Goal: Transaction & Acquisition: Purchase product/service

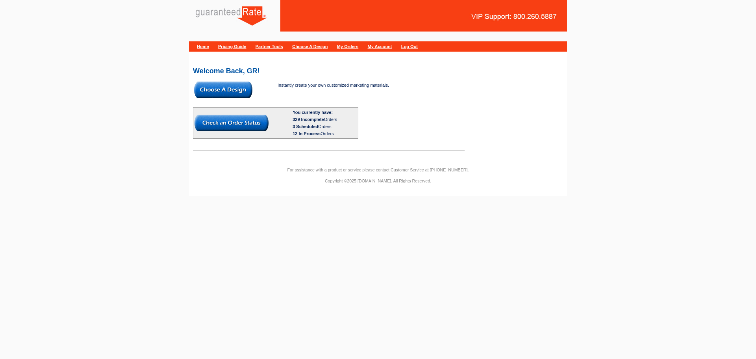
click at [234, 92] on img at bounding box center [223, 89] width 58 height 17
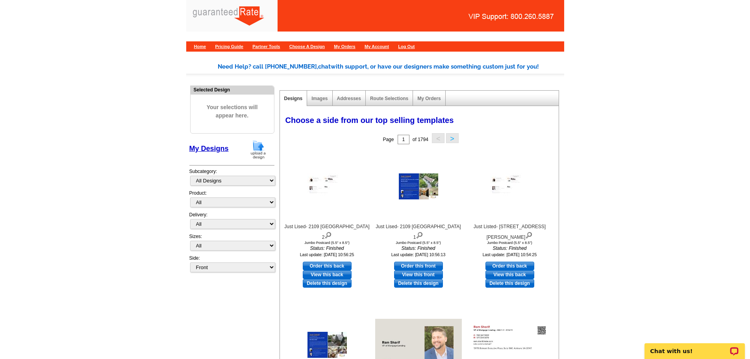
click at [248, 152] on img at bounding box center [258, 149] width 20 height 20
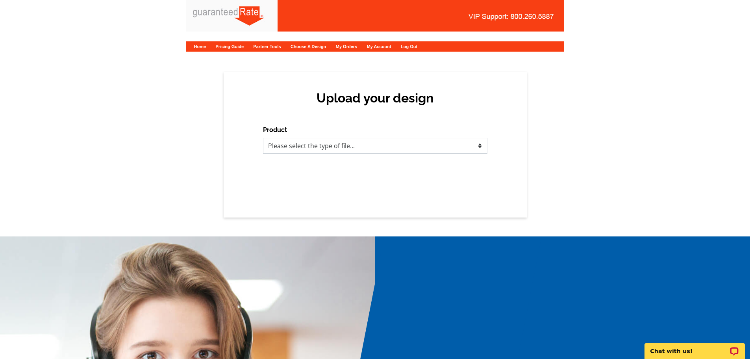
click at [339, 150] on select "Please select the type of file... Postcards Calendars Business Cards Letters an…" at bounding box center [375, 146] width 224 height 16
select select "1"
click at [263, 138] on select "Please select the type of file... Postcards Calendars Business Cards Letters an…" at bounding box center [375, 146] width 224 height 16
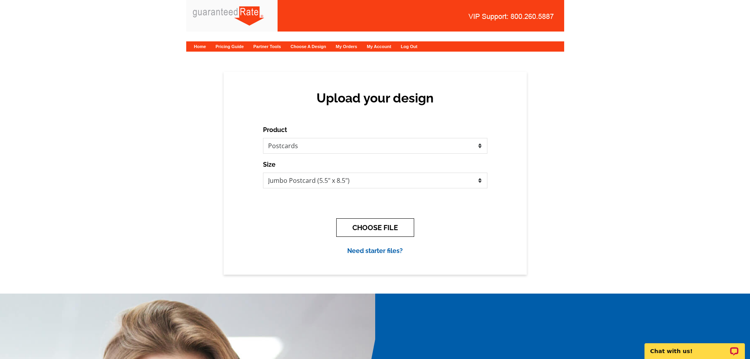
click at [370, 224] on button "CHOOSE FILE" at bounding box center [375, 227] width 78 height 19
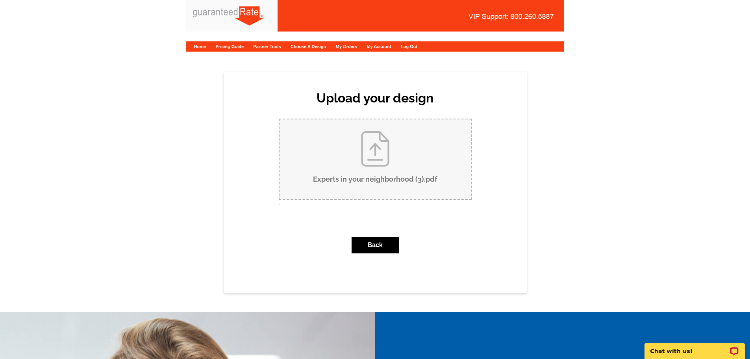
click at [371, 163] on input "Experts in your neighborhood (3).pdf" at bounding box center [375, 159] width 191 height 80
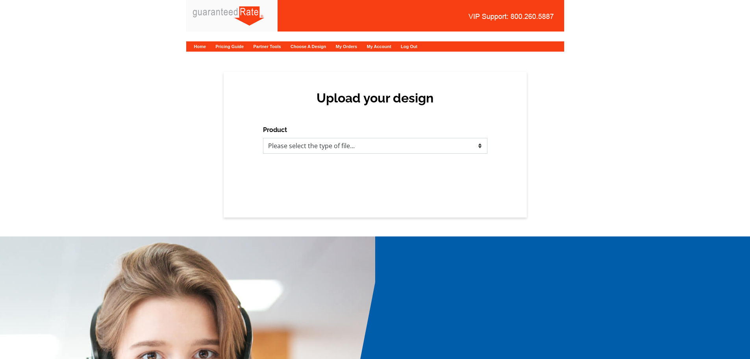
click at [300, 147] on select "Please select the type of file... Postcards Calendars Business Cards Letters an…" at bounding box center [375, 146] width 224 height 16
select select "1"
click at [263, 138] on select "Please select the type of file... Postcards Calendars Business Cards Letters an…" at bounding box center [375, 146] width 224 height 16
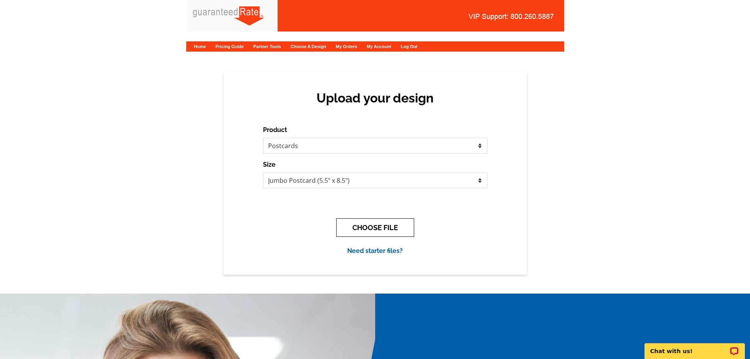
click at [369, 231] on button "CHOOSE FILE" at bounding box center [375, 227] width 78 height 19
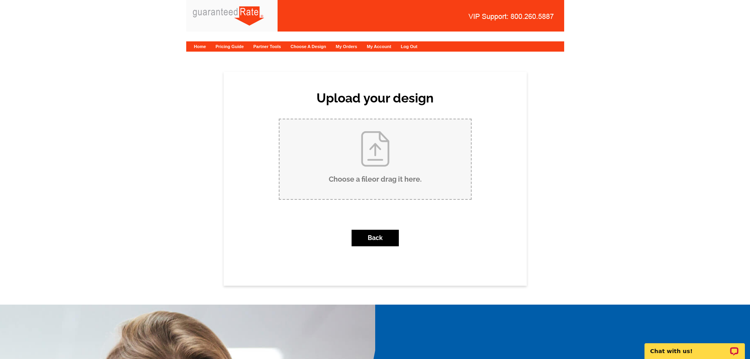
click at [369, 165] on input "Choose a file or drag it here ." at bounding box center [375, 159] width 191 height 80
type input "C:\fakepath\Experts in your neighborhood (3).pdf"
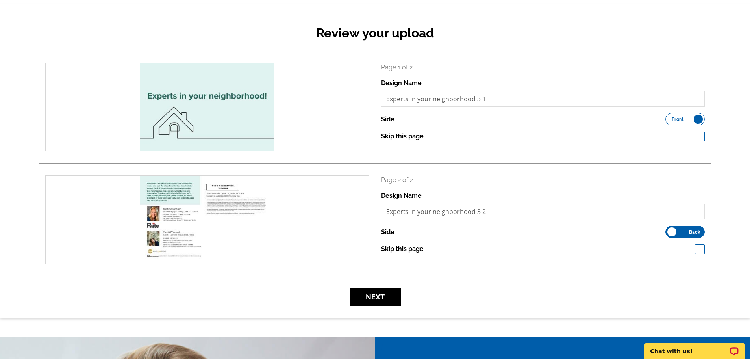
scroll to position [157, 0]
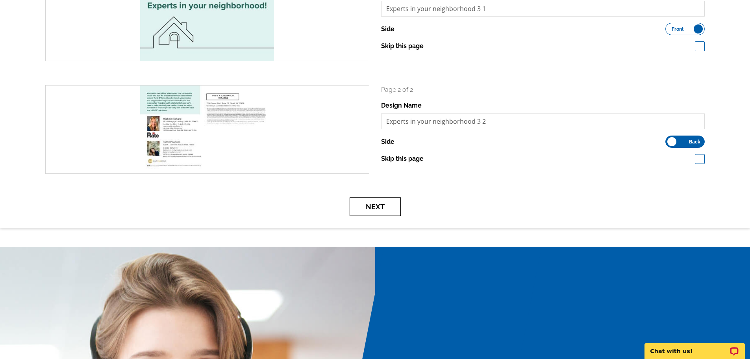
click at [374, 210] on button "Next" at bounding box center [375, 206] width 51 height 19
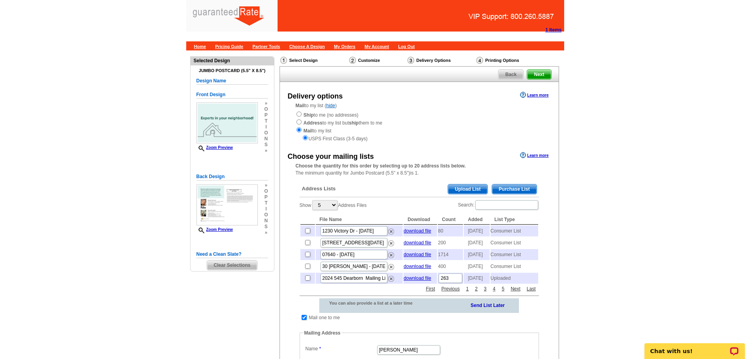
click at [508, 185] on span "Purchase List" at bounding box center [514, 188] width 44 height 9
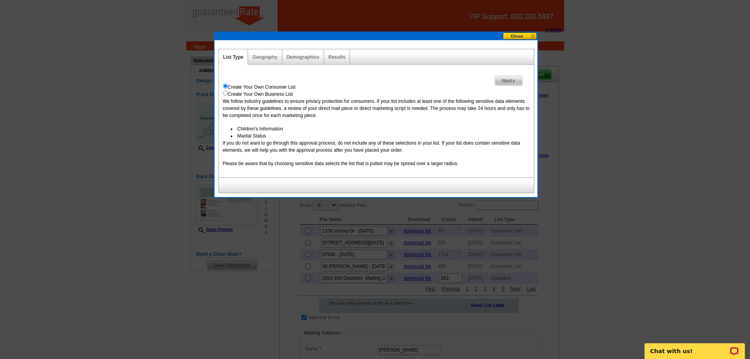
click at [309, 53] on div "Demographics" at bounding box center [303, 56] width 42 height 15
click at [275, 59] on link "Geography" at bounding box center [264, 57] width 25 height 6
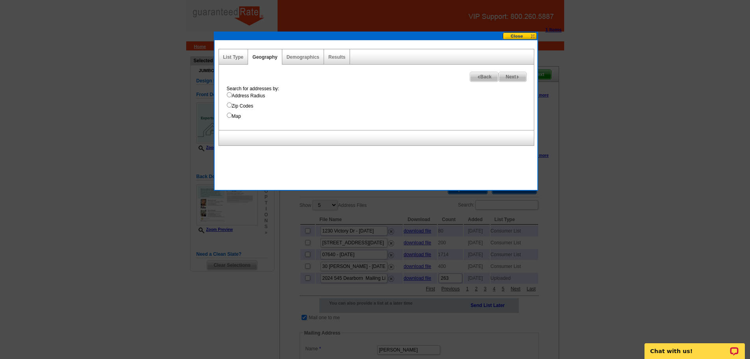
click at [258, 91] on div "Search for addresses by: Address Radius Zip Codes Map" at bounding box center [378, 102] width 311 height 35
click at [260, 93] on label "Address Radius" at bounding box center [380, 95] width 307 height 7
click at [232, 93] on input "Address Radius" at bounding box center [229, 94] width 5 height 5
radio input "true"
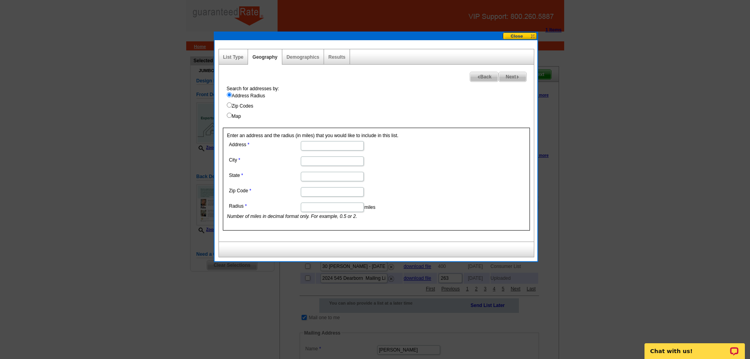
click at [323, 147] on input "Address" at bounding box center [332, 145] width 63 height 9
paste input "760 Libby Lane."
type input "760 Libby Lane."
click at [318, 160] on input "City" at bounding box center [332, 160] width 63 height 9
type input "Mandeville"
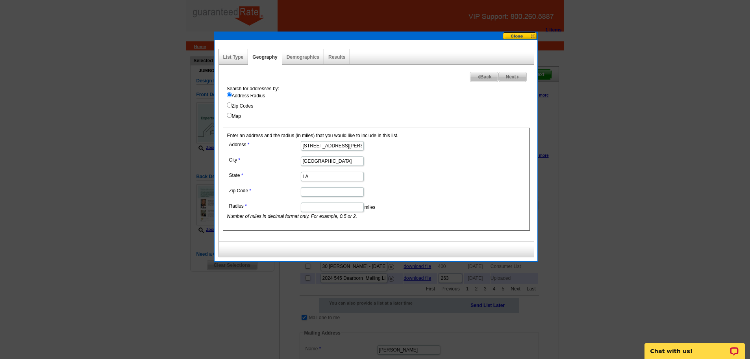
type input "LA"
type input "70471"
type input ".2"
click at [335, 56] on link "Results" at bounding box center [336, 57] width 17 height 6
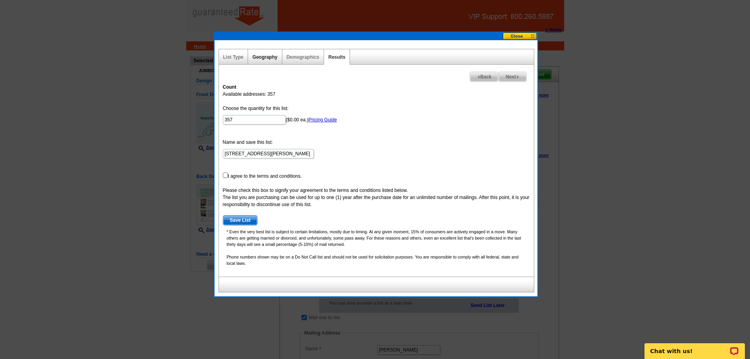
click at [254, 58] on link "Geography" at bounding box center [264, 57] width 25 height 6
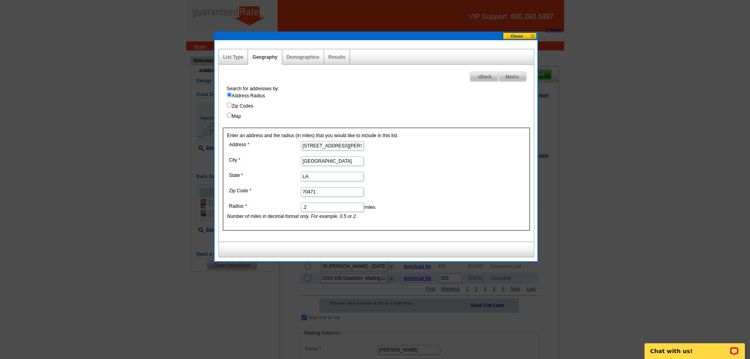
click at [322, 211] on input ".2" at bounding box center [332, 206] width 63 height 9
type input ".1"
click at [333, 57] on link "Results" at bounding box center [336, 57] width 17 height 6
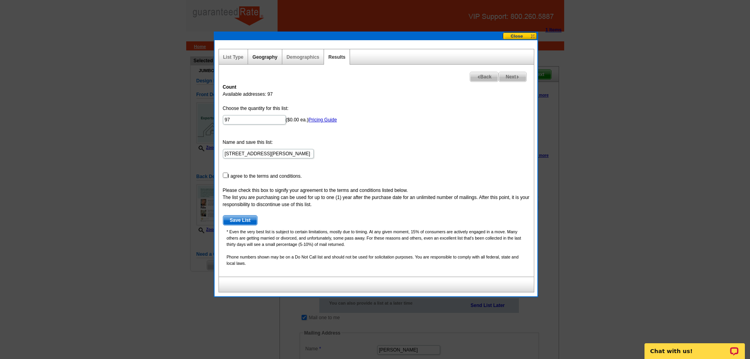
click at [253, 55] on link "Geography" at bounding box center [264, 57] width 25 height 6
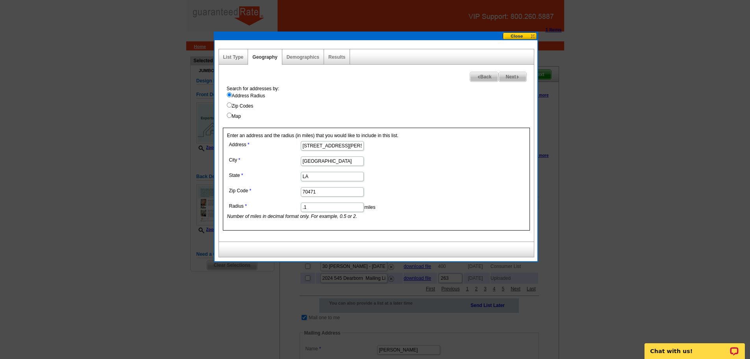
click at [320, 206] on input ".1" at bounding box center [332, 206] width 63 height 9
type input ".11"
click at [342, 61] on div "Results" at bounding box center [337, 56] width 26 height 15
click at [339, 53] on div "Results" at bounding box center [337, 56] width 26 height 15
click at [336, 58] on link "Results" at bounding box center [336, 57] width 17 height 6
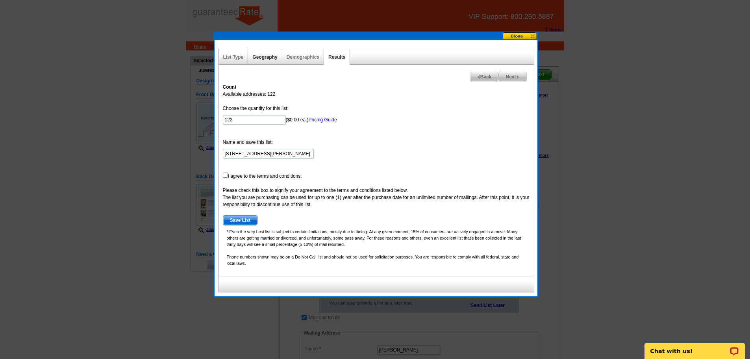
click at [257, 57] on link "Geography" at bounding box center [264, 57] width 25 height 6
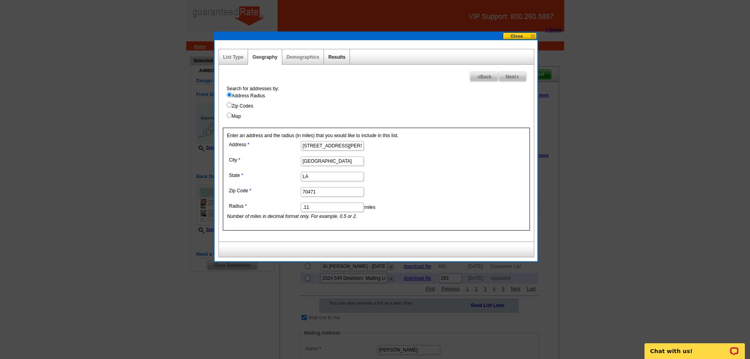
click at [345, 57] on link "Results" at bounding box center [336, 57] width 17 height 6
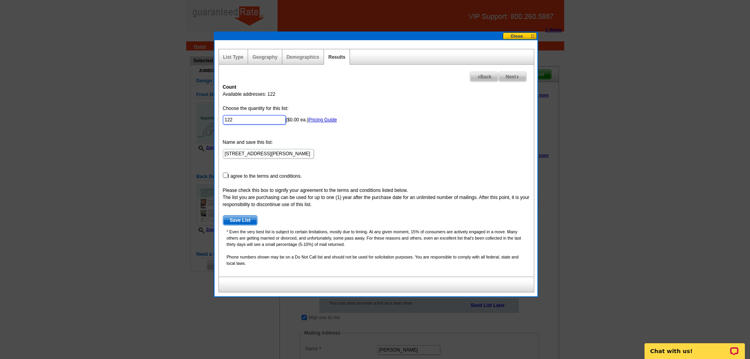
click at [247, 116] on input "122" at bounding box center [254, 119] width 63 height 9
type input "100"
click at [227, 174] on input "checkbox" at bounding box center [225, 174] width 5 height 5
checkbox input "true"
click at [239, 221] on span "Save List" at bounding box center [240, 219] width 34 height 9
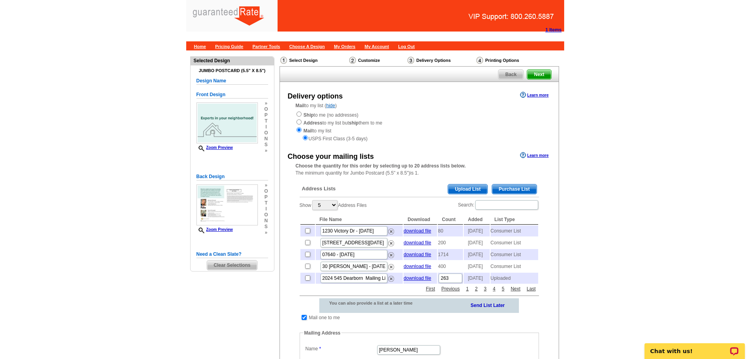
click at [239, 221] on img at bounding box center [226, 204] width 61 height 41
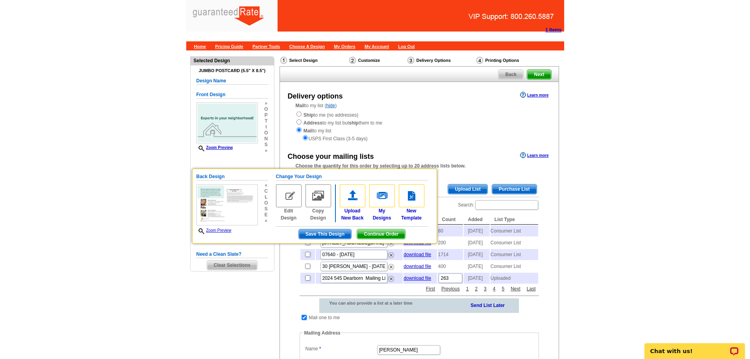
click at [722, 230] on main "Need Help? call 800-260-5887, chat with support, or have our designers make som…" at bounding box center [375, 313] width 750 height 526
click at [689, 221] on main "Need Help? call 800-260-5887, chat with support, or have our designers make som…" at bounding box center [375, 313] width 750 height 526
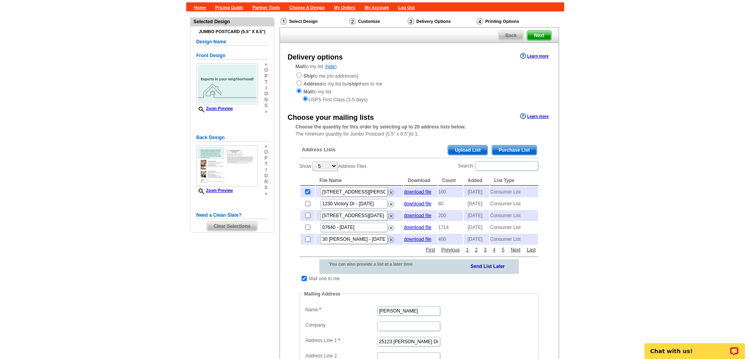
scroll to position [39, 0]
click at [304, 280] on input "checkbox" at bounding box center [304, 277] width 5 height 5
checkbox input "false"
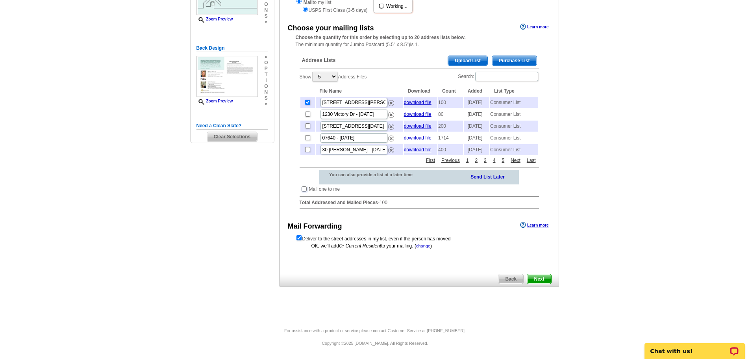
scroll to position [140, 0]
click at [546, 280] on span "Next" at bounding box center [539, 278] width 24 height 9
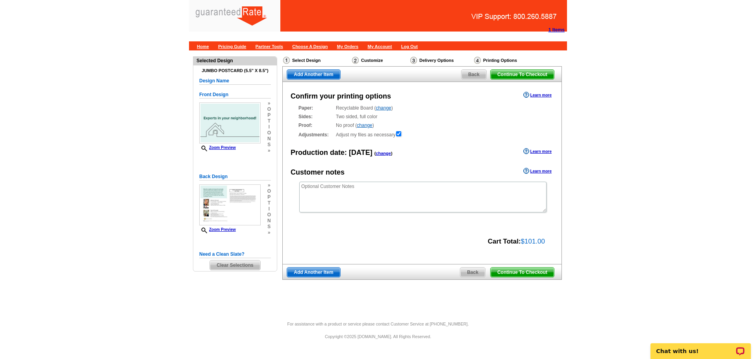
click at [530, 272] on span "Continue To Checkout" at bounding box center [522, 271] width 63 height 9
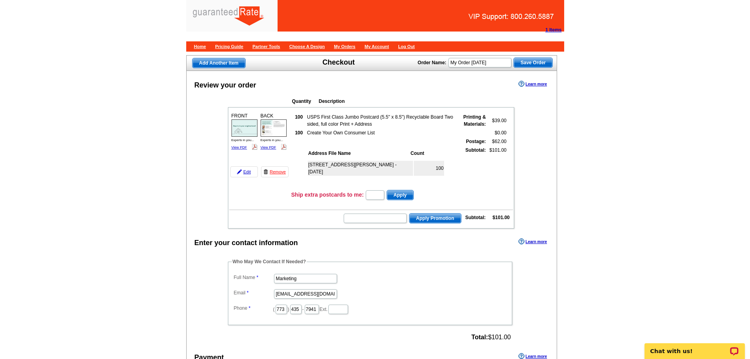
scroll to position [43, 0]
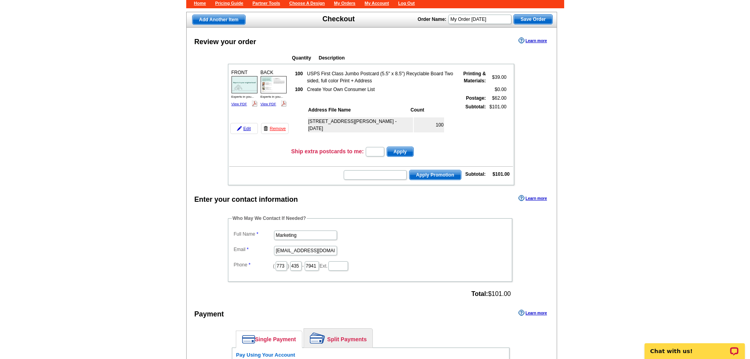
click at [344, 215] on div "Who May We Contact If Needed? Full Name Marketing Email [EMAIL_ADDRESS][DOMAIN_…" at bounding box center [370, 257] width 317 height 85
click at [337, 215] on fieldset "Who May We Contact If Needed? Full Name Marketing Email marketing@guaranteedrat…" at bounding box center [370, 248] width 284 height 67
click at [329, 215] on div "Who May We Contact If Needed? Full Name Marketing Email marketing@guaranteedrat…" at bounding box center [370, 257] width 317 height 85
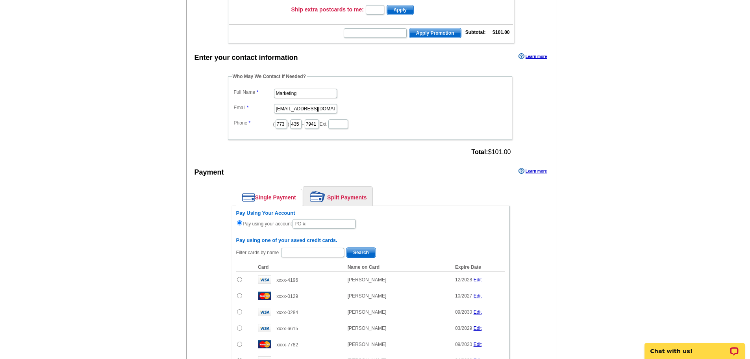
click at [333, 192] on link "Split Payments" at bounding box center [338, 196] width 68 height 19
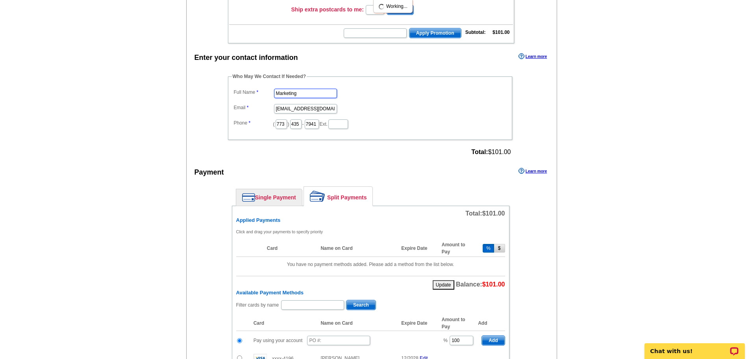
drag, startPoint x: 300, startPoint y: 91, endPoint x: 224, endPoint y: 82, distance: 75.7
click at [224, 82] on div "Who May We Contact If Needed? Full Name Marketing Email marketing@guaranteedrat…" at bounding box center [370, 115] width 317 height 85
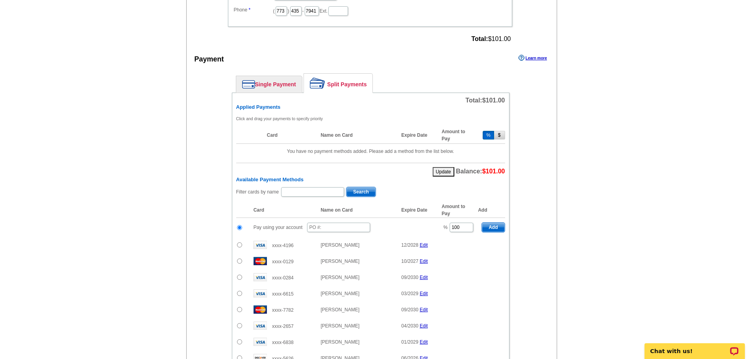
scroll to position [298, 0]
click at [298, 193] on input "text" at bounding box center [312, 191] width 63 height 9
type input "tami"
click at [360, 195] on span "Search" at bounding box center [360, 191] width 29 height 9
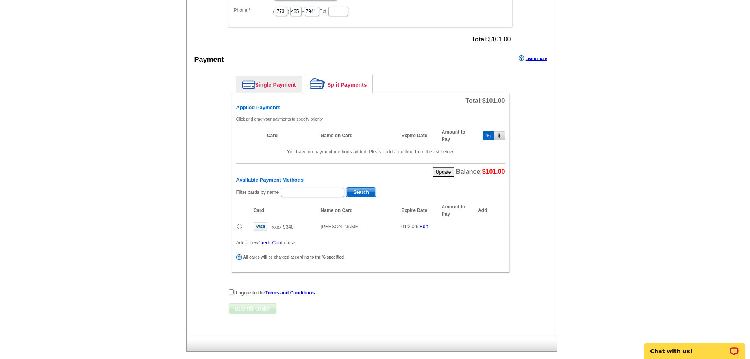
scroll to position [0, 0]
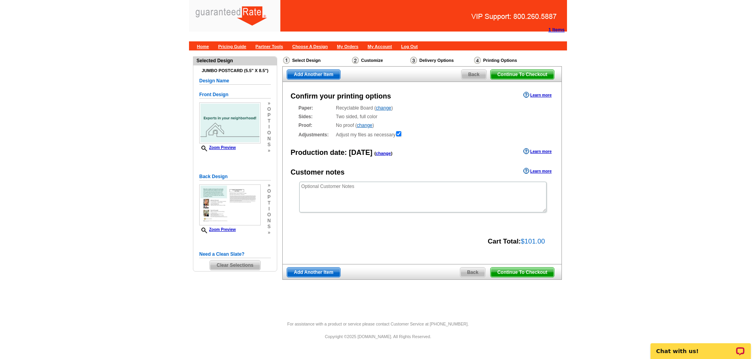
click at [479, 273] on span "Back" at bounding box center [472, 271] width 25 height 9
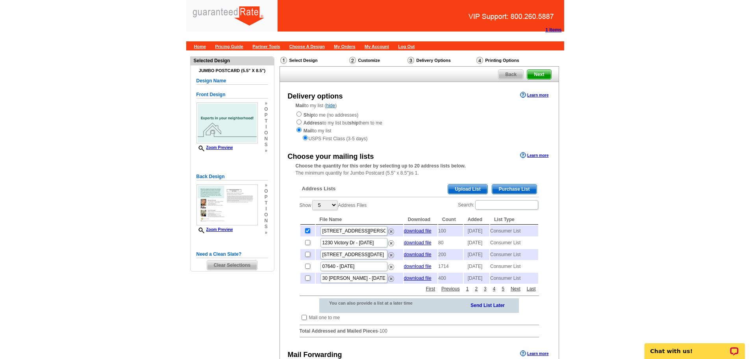
click at [293, 118] on div "Mail to my list ( hide ) Ship to me (no addresses) Address to my list but ship …" at bounding box center [419, 122] width 279 height 40
click at [539, 73] on span "Next" at bounding box center [539, 74] width 24 height 9
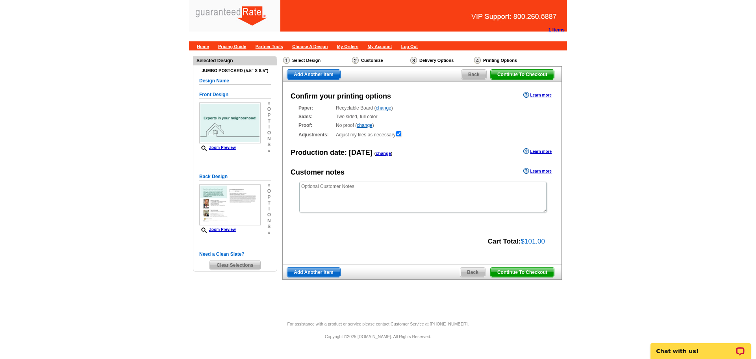
click at [534, 271] on span "Continue To Checkout" at bounding box center [522, 271] width 63 height 9
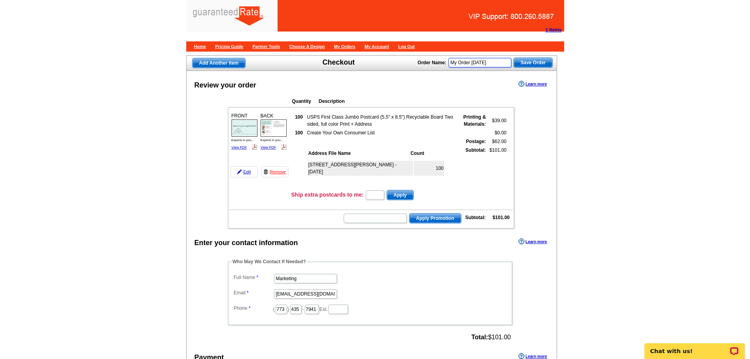
click at [504, 58] on input "My Order 2025-10-09" at bounding box center [479, 62] width 63 height 9
type input "My Order 2025-10-09 - Michele R"
click at [530, 59] on span "Save Order" at bounding box center [533, 62] width 39 height 9
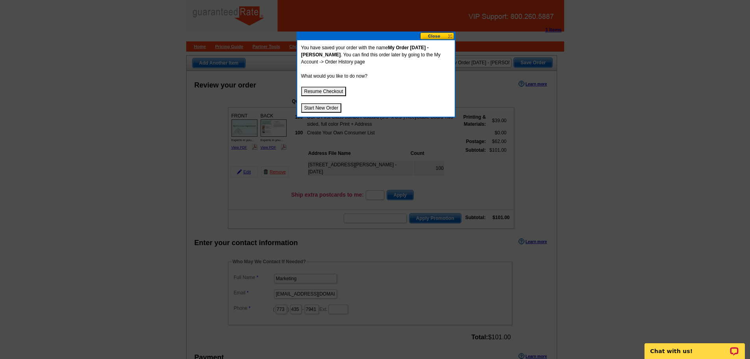
click at [338, 107] on button "Start New Order" at bounding box center [321, 107] width 41 height 9
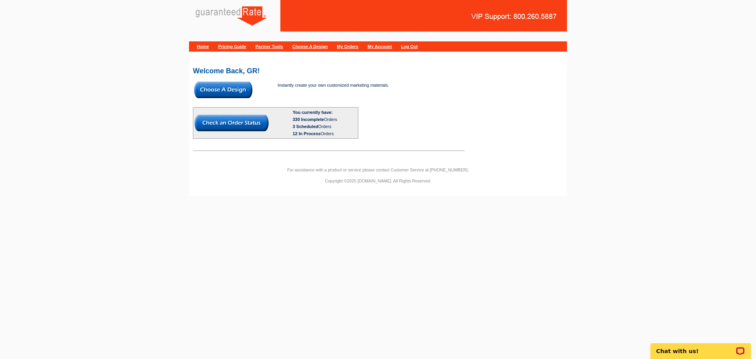
click at [241, 98] on span at bounding box center [223, 96] width 58 height 5
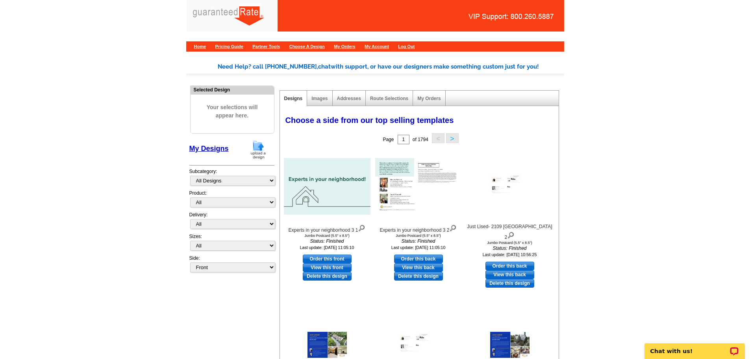
click at [261, 148] on img at bounding box center [258, 149] width 20 height 20
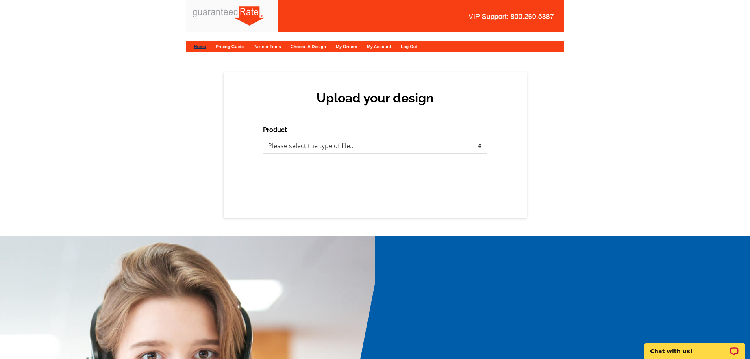
click at [206, 47] on link "Home" at bounding box center [200, 46] width 12 height 5
click at [391, 44] on link "My Account" at bounding box center [379, 46] width 24 height 5
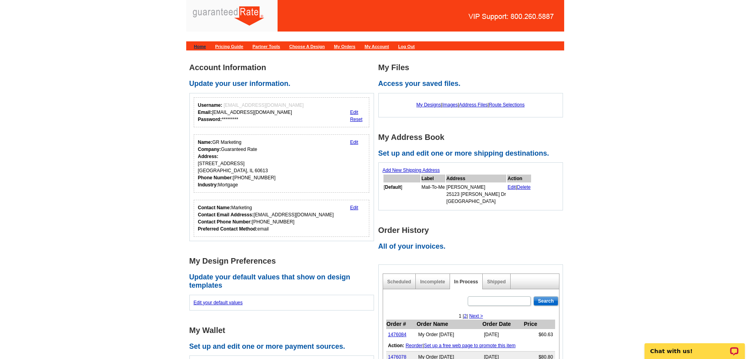
click at [206, 48] on link "Home" at bounding box center [200, 46] width 12 height 5
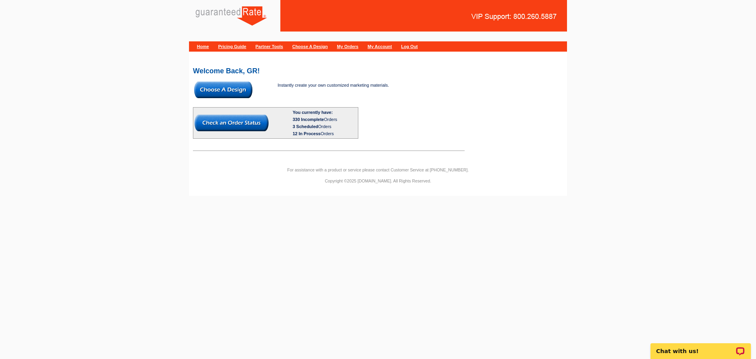
click at [217, 86] on img at bounding box center [223, 89] width 58 height 17
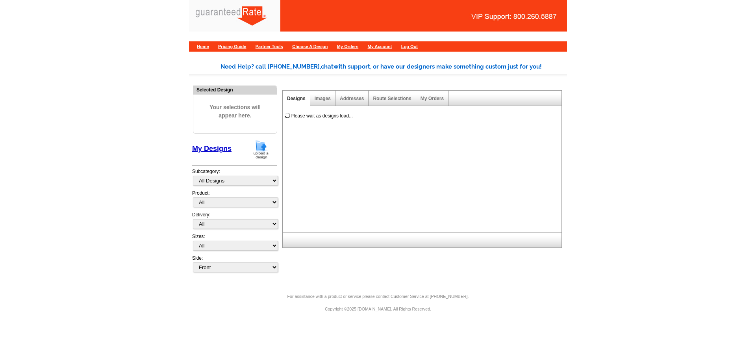
click at [268, 147] on img at bounding box center [261, 149] width 20 height 20
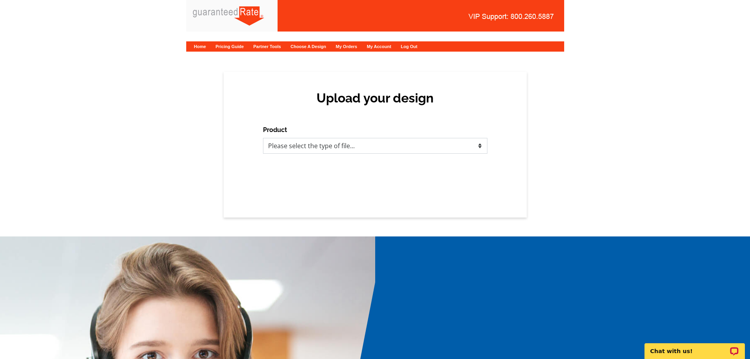
click at [292, 141] on select "Please select the type of file... Postcards Calendars Business Cards Letters an…" at bounding box center [375, 146] width 224 height 16
click at [263, 138] on select "Please select the type of file... Postcards Calendars Business Cards Letters an…" at bounding box center [375, 146] width 224 height 16
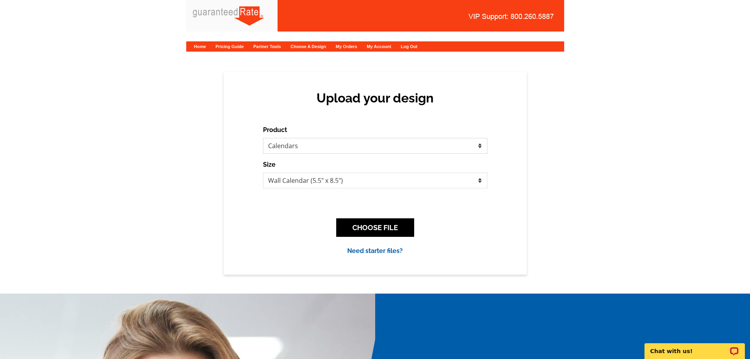
click at [316, 148] on select "Please select the type of file... Postcards Calendars Business Cards Letters an…" at bounding box center [375, 146] width 224 height 16
select select "1"
click at [263, 138] on select "Please select the type of file... Postcards Calendars Business Cards Letters an…" at bounding box center [375, 146] width 224 height 16
click at [367, 223] on button "CHOOSE FILE" at bounding box center [375, 227] width 78 height 19
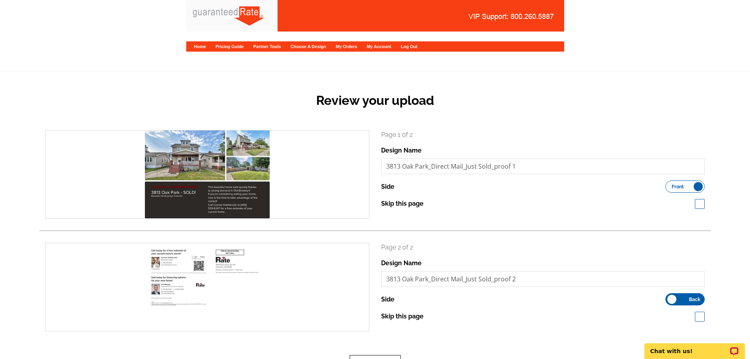
click at [368, 355] on button "Next" at bounding box center [375, 364] width 51 height 19
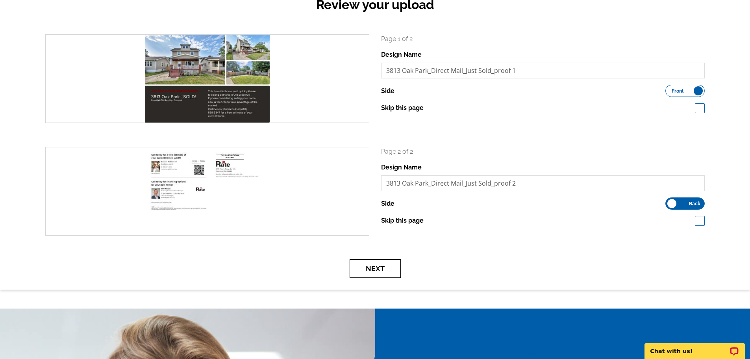
scroll to position [96, 0]
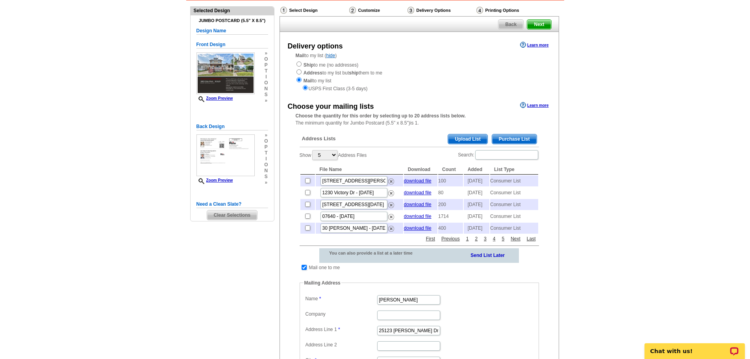
scroll to position [79, 0]
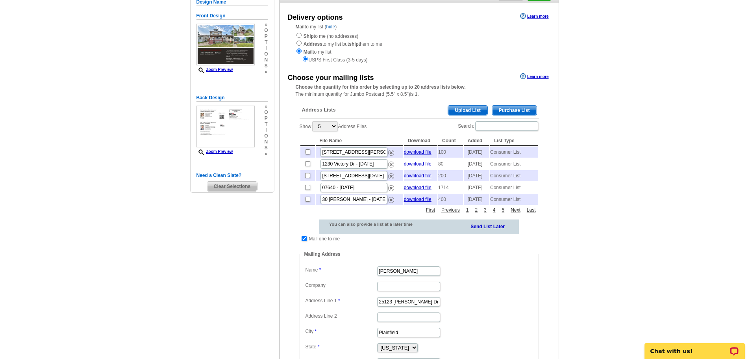
click at [525, 110] on span "Purchase List" at bounding box center [514, 110] width 44 height 9
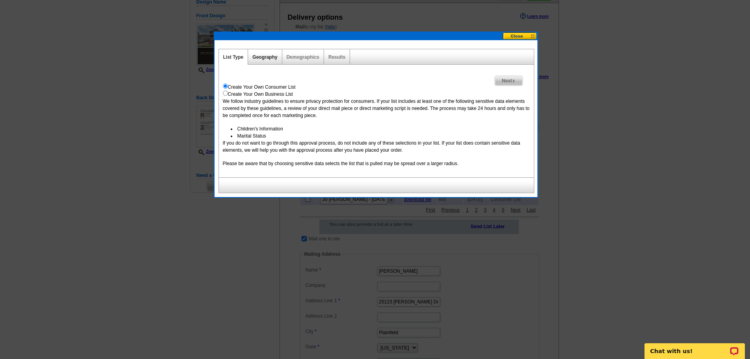
click at [272, 57] on link "Geography" at bounding box center [264, 57] width 25 height 6
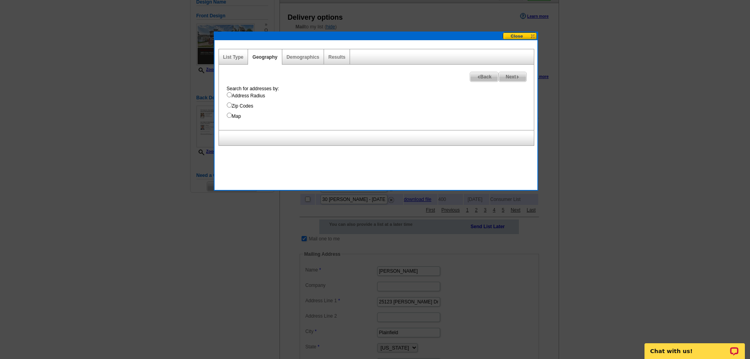
click at [230, 97] on input "Address Radius" at bounding box center [229, 94] width 5 height 5
radio input "true"
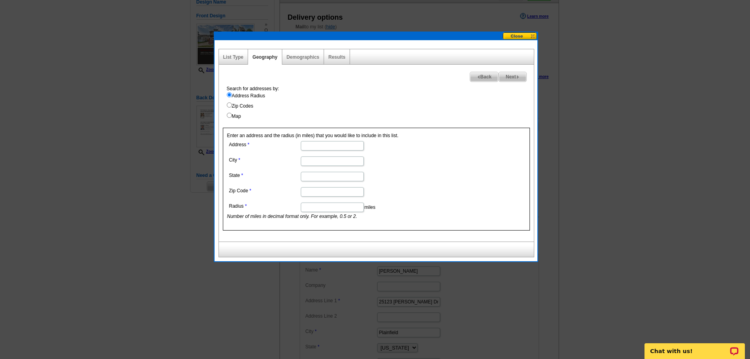
click at [327, 148] on input "Address" at bounding box center [332, 145] width 63 height 9
paste input "3813 Oak Park Ave,"
type input "3813 Oak Park Ave"
drag, startPoint x: 312, startPoint y: 161, endPoint x: 175, endPoint y: 142, distance: 138.7
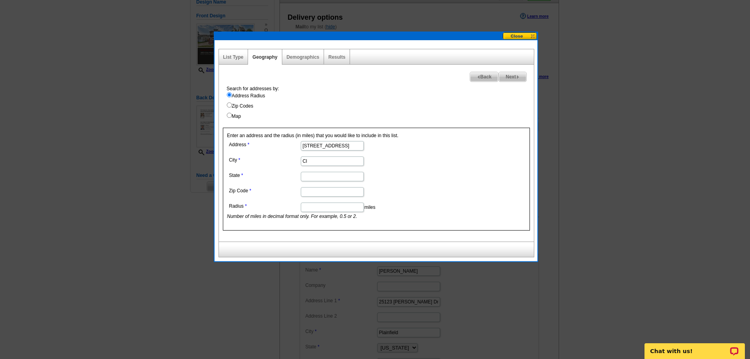
click at [175, 142] on body "1 Items Home Pricing Guide Partner Tools Choose A Design My Orders My Account L…" at bounding box center [375, 225] width 750 height 608
paste input "eveland"
type input "Cleveland"
click at [314, 191] on input "Zip Code" at bounding box center [332, 191] width 63 height 9
paste input "44109"
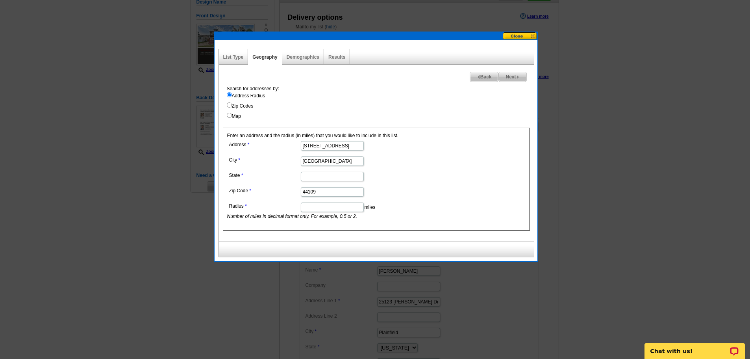
type input "44109"
click at [318, 175] on input "State" at bounding box center [332, 176] width 63 height 9
type input "OH"
click at [322, 191] on input "44109" at bounding box center [332, 191] width 63 height 9
type input "44109"
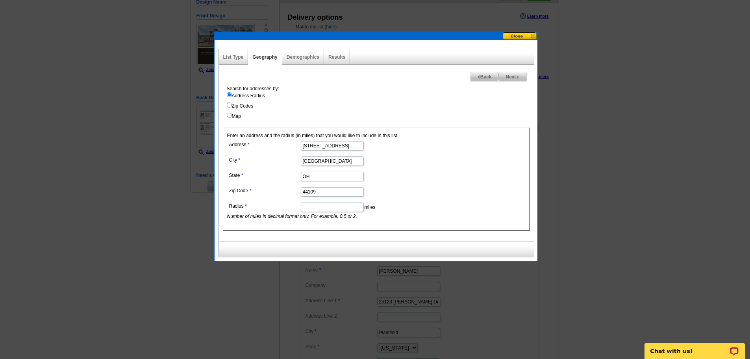
click at [313, 204] on input "Radius" at bounding box center [332, 206] width 63 height 9
type input "1"
click at [408, 174] on dd "OH" at bounding box center [331, 176] width 209 height 12
click at [335, 56] on link "Results" at bounding box center [336, 57] width 17 height 6
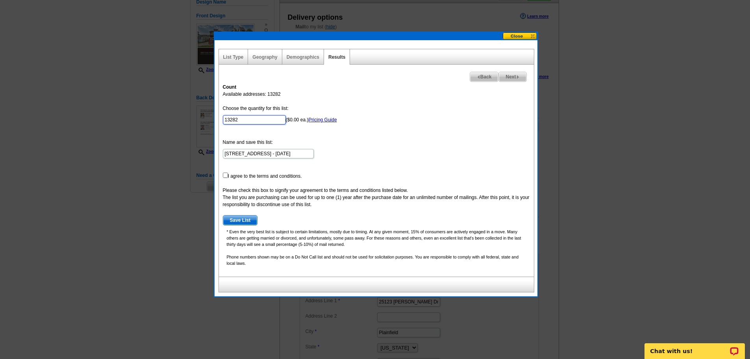
drag, startPoint x: 223, startPoint y: 123, endPoint x: 208, endPoint y: 123, distance: 14.6
click at [208, 123] on body "1 Items Home Pricing Guide Partner Tools Choose A Design My Orders My Account L…" at bounding box center [375, 225] width 750 height 608
click at [256, 51] on div "Geography" at bounding box center [265, 56] width 34 height 15
click at [265, 58] on link "Geography" at bounding box center [264, 57] width 25 height 6
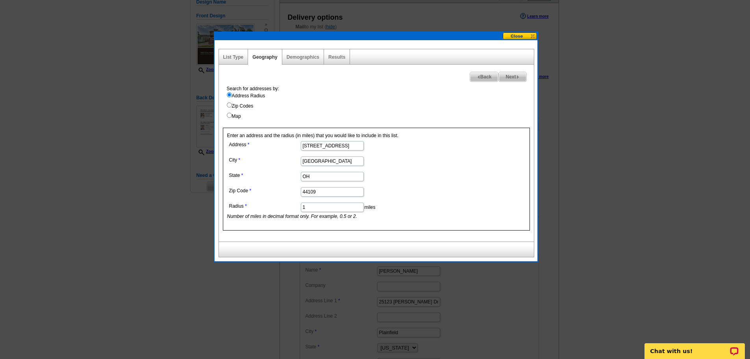
drag, startPoint x: 344, startPoint y: 149, endPoint x: 127, endPoint y: 153, distance: 217.3
click at [127, 153] on body "1 Items Home Pricing Guide Partner Tools Choose A Design My Orders My Account L…" at bounding box center [375, 225] width 750 height 608
type input "3228 N Hamlin Ave"
type input "Chicago"
type input "IL"
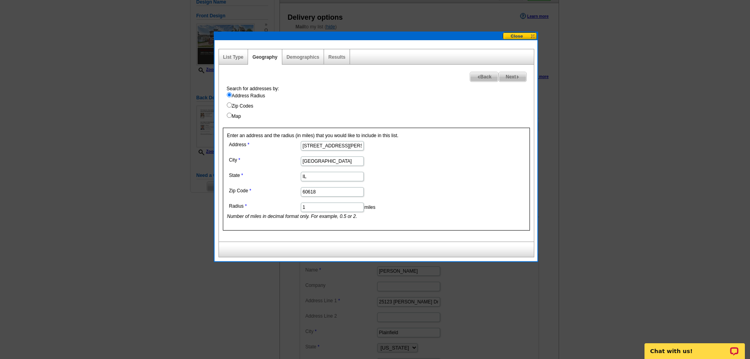
type input "60618"
click at [329, 59] on link "Results" at bounding box center [336, 57] width 17 height 6
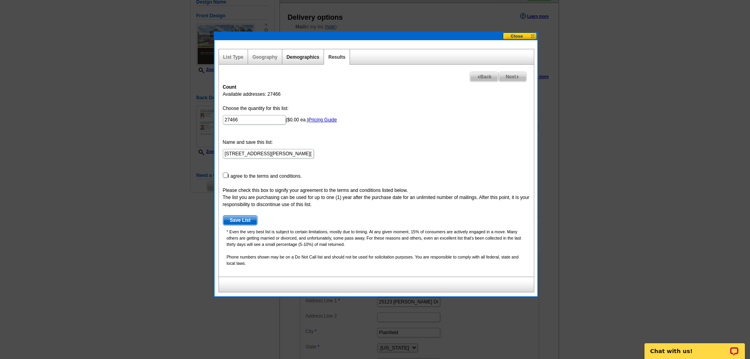
click at [306, 54] on link "Demographics" at bounding box center [303, 57] width 33 height 6
select select
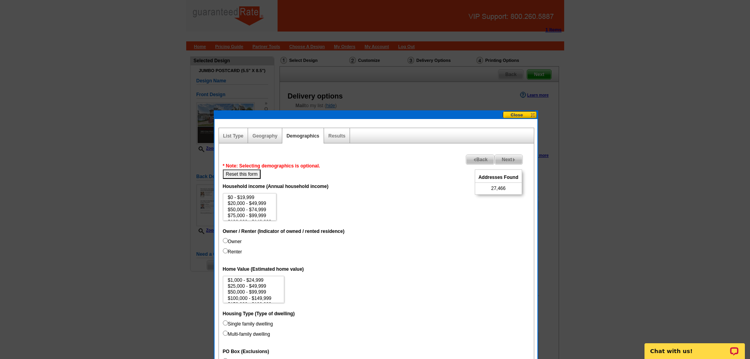
drag, startPoint x: 335, startPoint y: 134, endPoint x: 324, endPoint y: 135, distance: 11.9
click at [324, 135] on div "Demographics" at bounding box center [303, 135] width 42 height 15
drag, startPoint x: 332, startPoint y: 135, endPoint x: 264, endPoint y: 134, distance: 68.5
click at [264, 134] on link "Geography" at bounding box center [264, 136] width 25 height 6
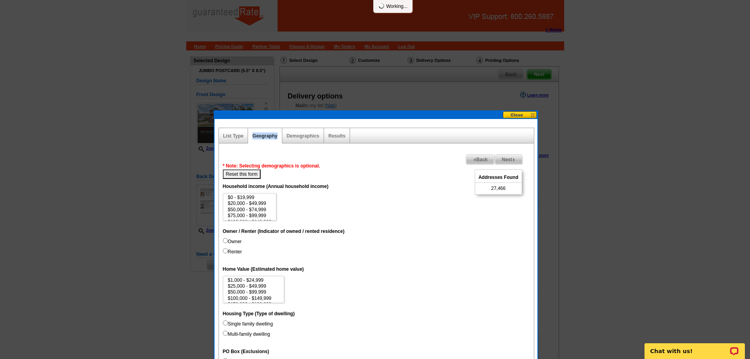
click at [264, 134] on link "Geography" at bounding box center [264, 136] width 25 height 6
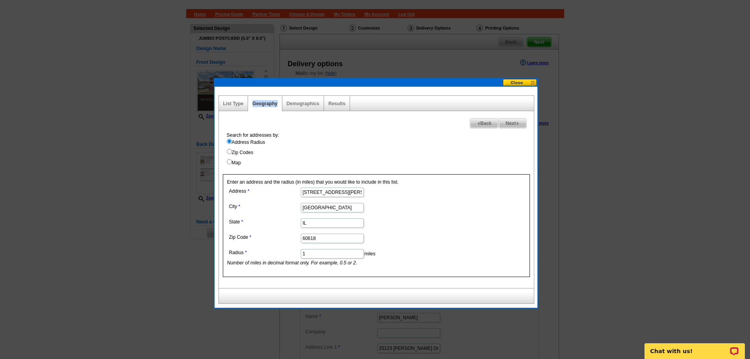
scroll to position [33, 0]
click at [510, 82] on button at bounding box center [520, 81] width 35 height 7
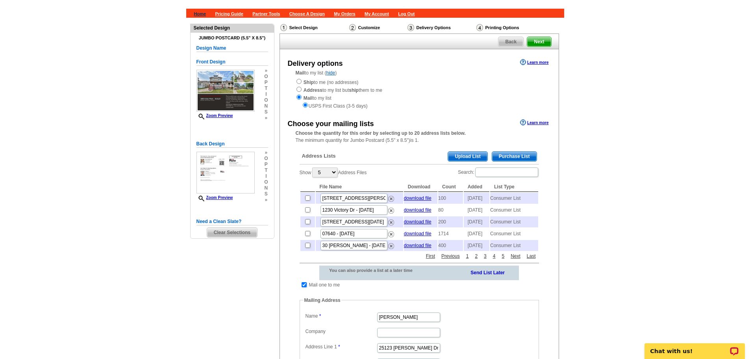
click at [198, 15] on link "Home" at bounding box center [200, 13] width 12 height 5
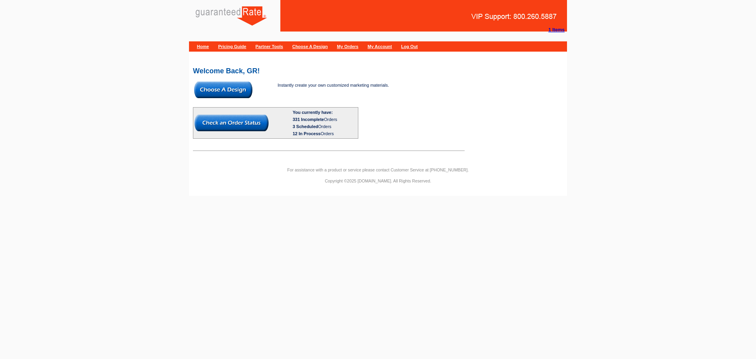
click at [239, 92] on img at bounding box center [223, 89] width 58 height 17
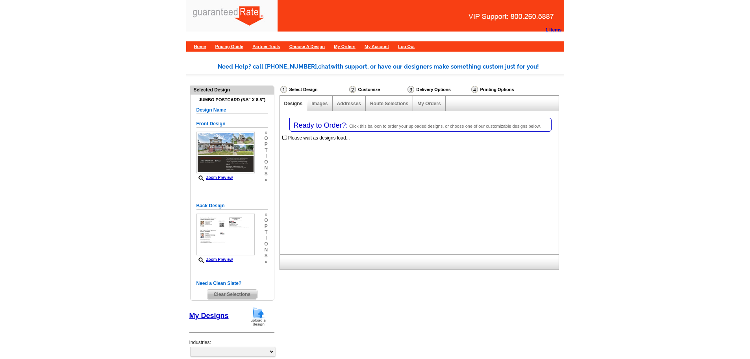
select select "1"
select select "2"
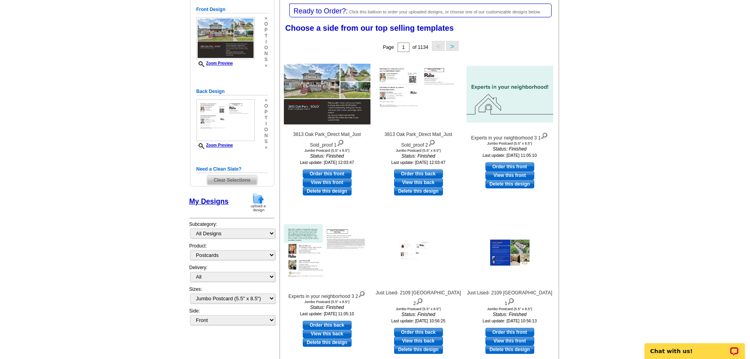
scroll to position [117, 0]
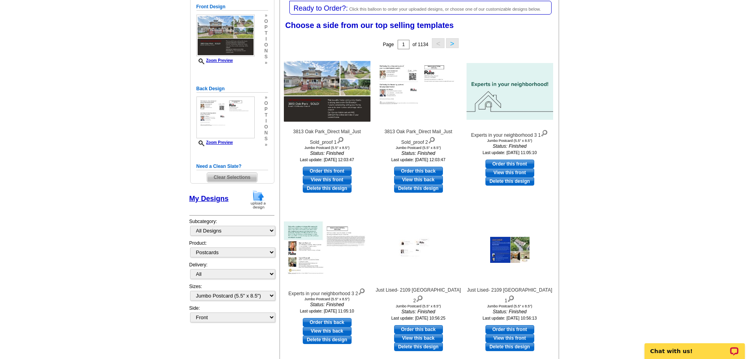
click at [262, 196] on img at bounding box center [258, 199] width 20 height 20
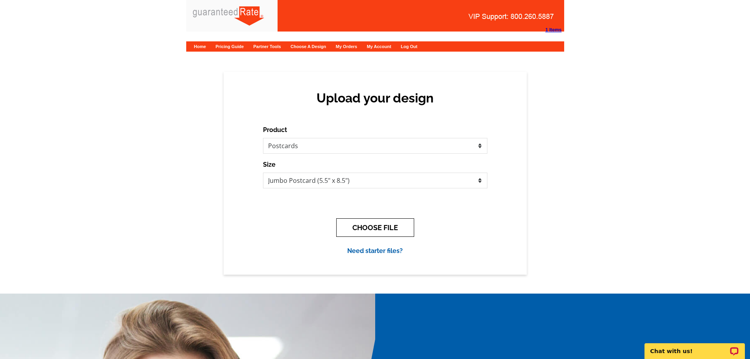
click at [389, 233] on button "CHOOSE FILE" at bounding box center [375, 227] width 78 height 19
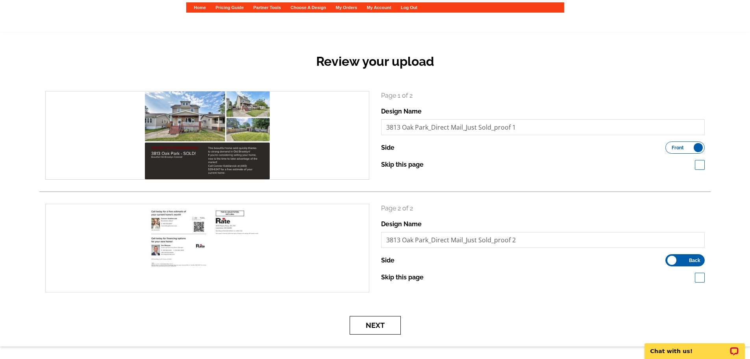
scroll to position [39, 0]
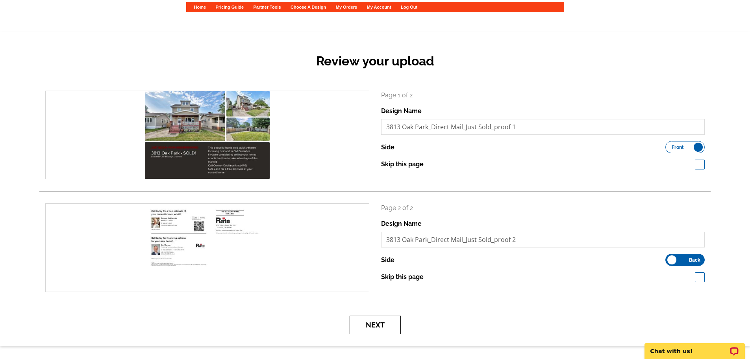
click at [376, 326] on button "Next" at bounding box center [375, 324] width 51 height 19
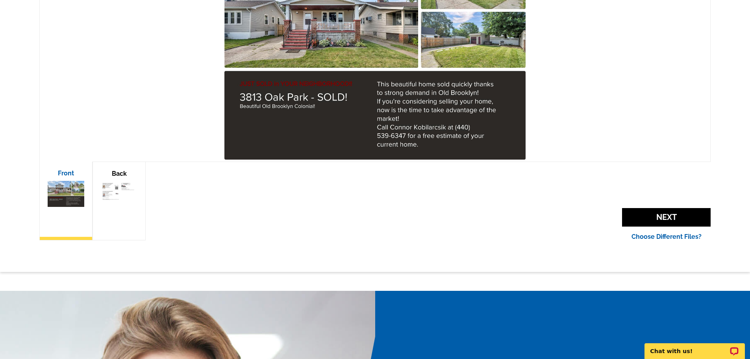
scroll to position [177, 0]
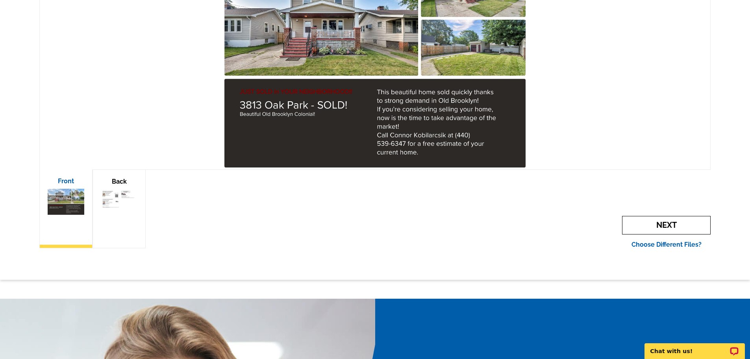
click at [646, 228] on span "Next" at bounding box center [666, 225] width 89 height 19
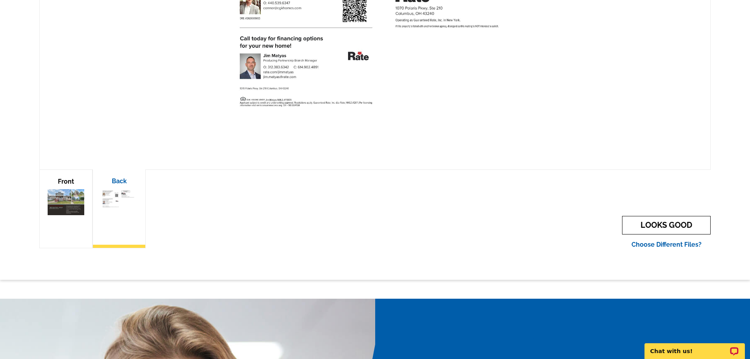
click at [646, 228] on link "LOOKS GOOD" at bounding box center [666, 225] width 89 height 19
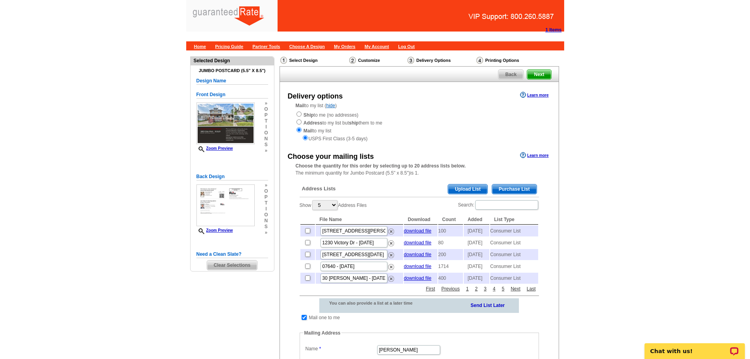
click at [471, 187] on span "Upload List" at bounding box center [467, 188] width 39 height 9
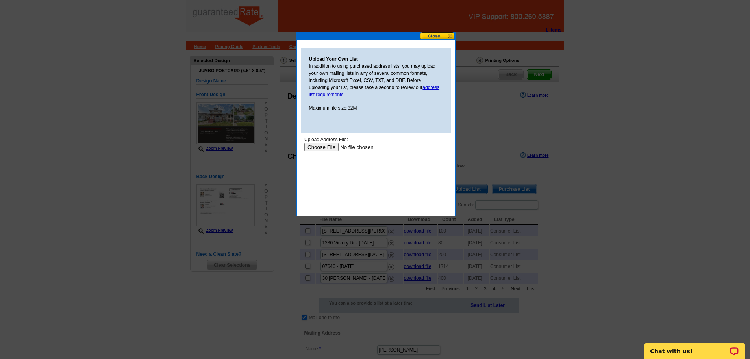
click at [329, 149] on input "file" at bounding box center [354, 147] width 100 height 8
type input "C:\fakepath\3813 Oak Park_Mailing List_DM Marketing.csv"
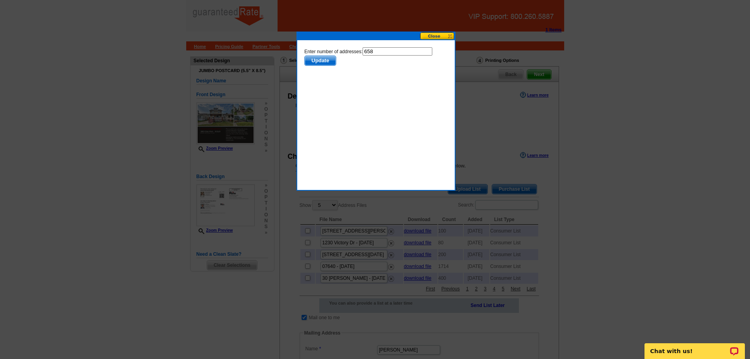
click at [329, 65] on span "Update" at bounding box center [319, 60] width 31 height 9
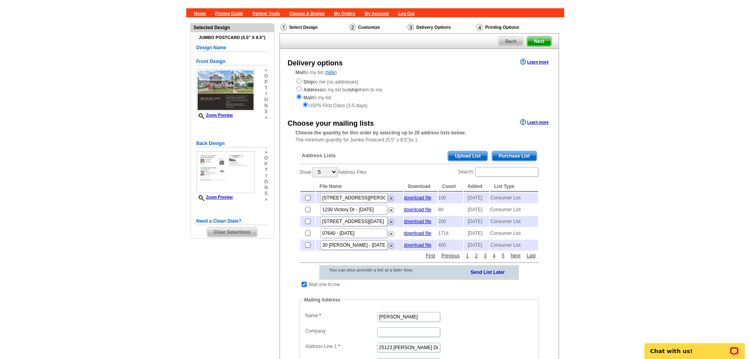
scroll to position [39, 0]
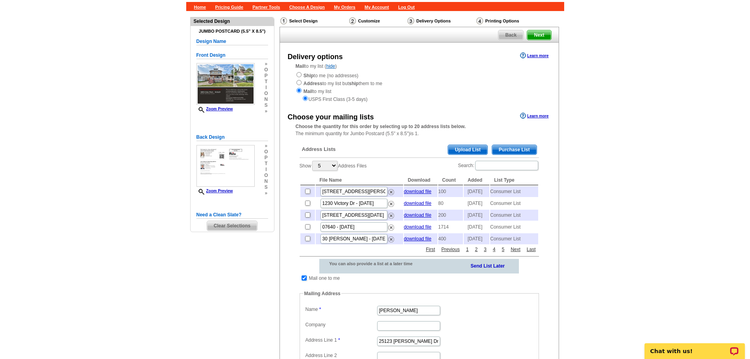
click at [304, 282] on td at bounding box center [303, 278] width 7 height 8
click at [307, 282] on td at bounding box center [303, 278] width 7 height 8
click at [304, 280] on input "checkbox" at bounding box center [304, 277] width 5 height 5
checkbox input "false"
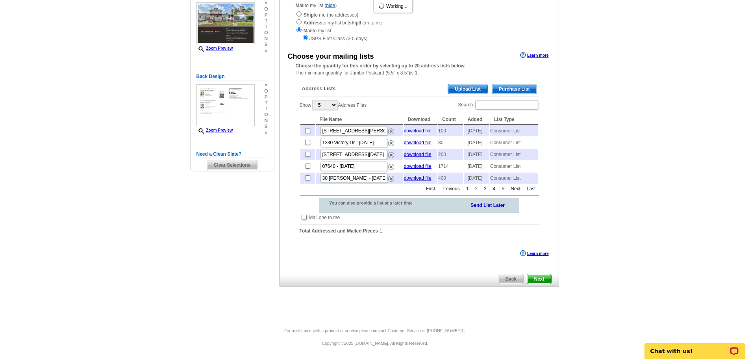
scroll to position [116, 0]
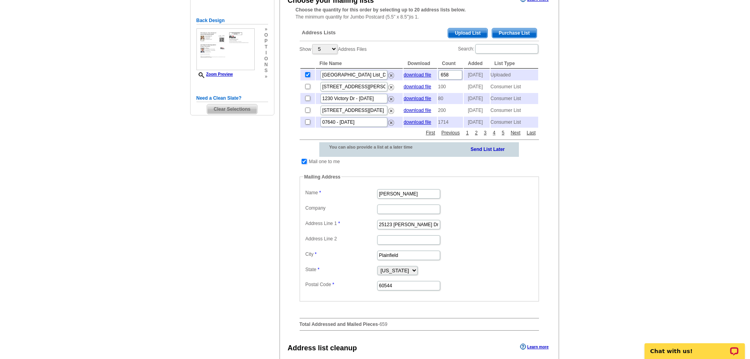
click at [304, 164] on input "checkbox" at bounding box center [304, 161] width 5 height 5
checkbox input "false"
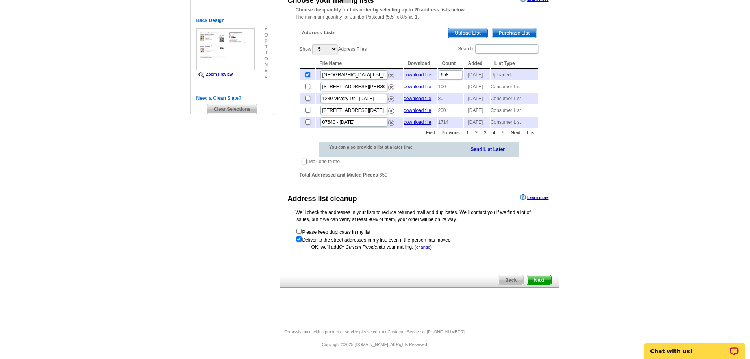
scroll to position [165, 0]
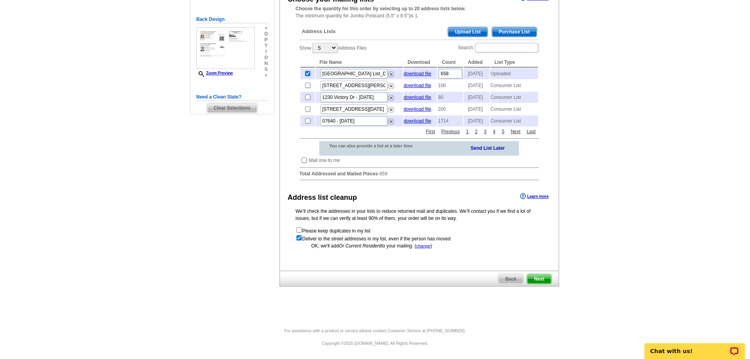
click at [539, 283] on span "Next" at bounding box center [539, 278] width 24 height 9
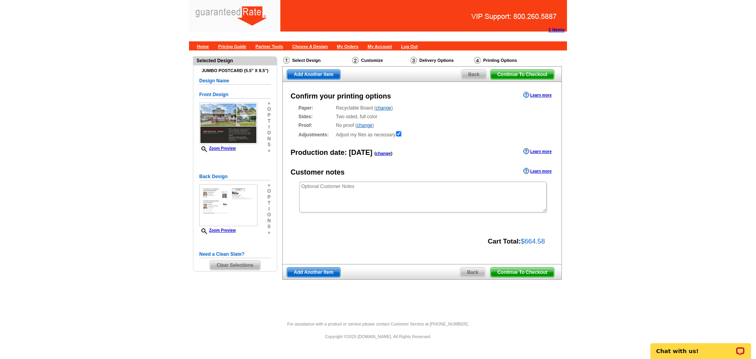
drag, startPoint x: 542, startPoint y: 272, endPoint x: 188, endPoint y: 348, distance: 361.7
click at [542, 272] on span "Continue To Checkout" at bounding box center [522, 271] width 63 height 9
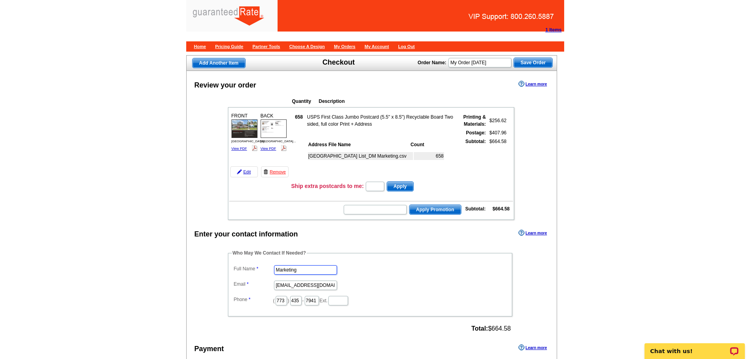
drag, startPoint x: 303, startPoint y: 269, endPoint x: 78, endPoint y: 233, distance: 228.1
type input "Ellie Faunce"
type input "ellie.faunce@rate.com"
type input "630"
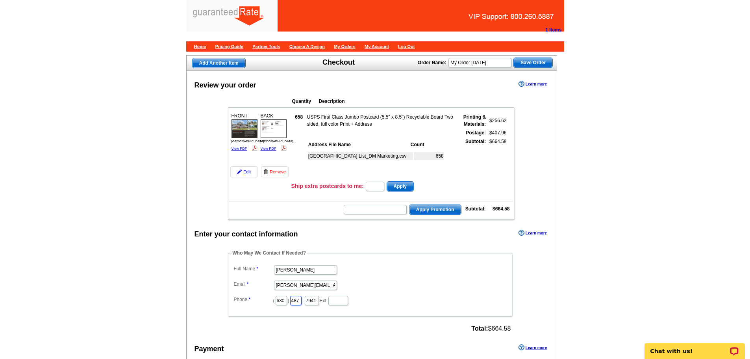
type input "487"
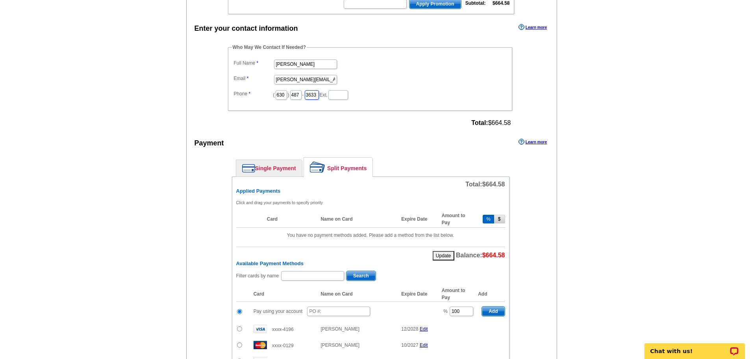
scroll to position [255, 0]
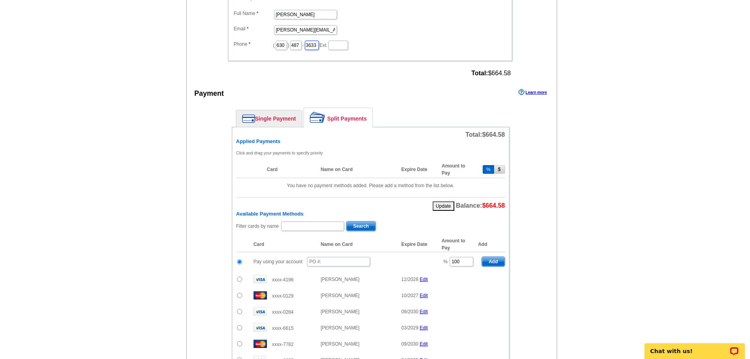
type input "3633"
click at [326, 259] on input "text" at bounding box center [338, 261] width 63 height 9
type input "10925_216_EF"
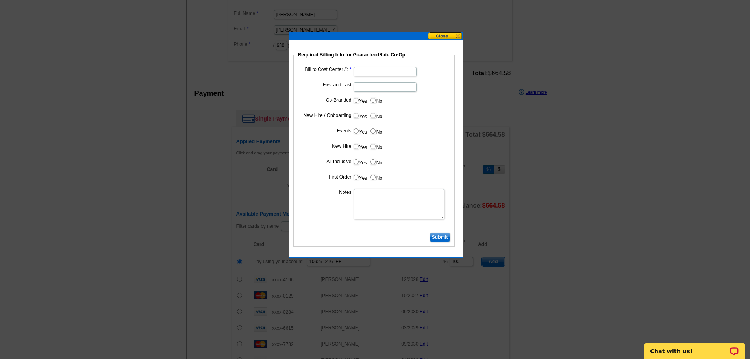
click at [368, 78] on dl "Bill to Cost Center #: First and Last Co-Branded Yes No Cost paid by cobrand n/…" at bounding box center [374, 147] width 154 height 165
click at [368, 76] on input "Bill to Cost Center #:" at bounding box center [385, 71] width 63 height 9
type input "5067"
type input "Jim Matyas"
click at [357, 101] on input "Yes" at bounding box center [356, 100] width 5 height 5
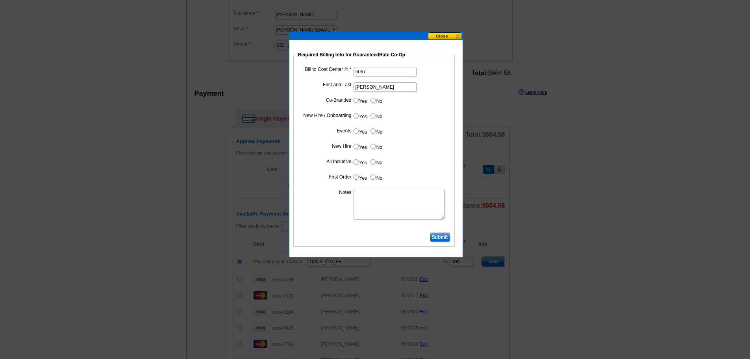
radio input "true"
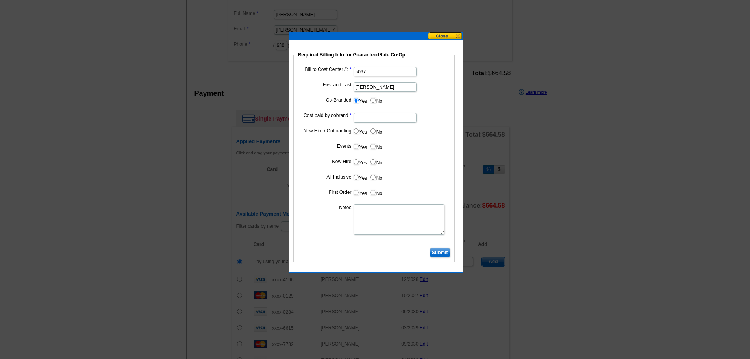
click at [383, 116] on input "Cost paid by cobrand" at bounding box center [385, 117] width 63 height 9
type input "50%"
click at [380, 128] on label "No" at bounding box center [376, 130] width 13 height 9
click at [376, 128] on input "No" at bounding box center [372, 130] width 5 height 5
radio input "true"
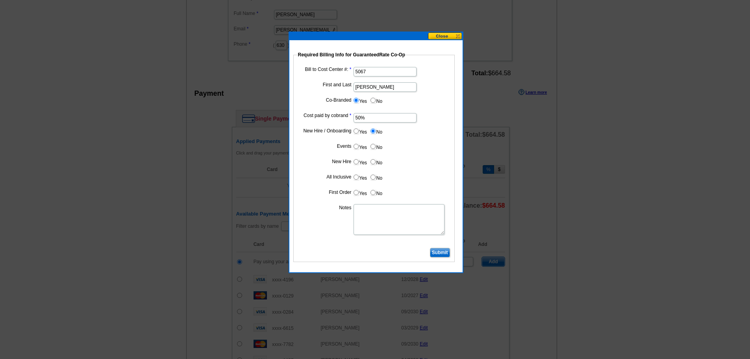
click at [376, 139] on dl "Bill to Cost Center #: 5067 First and Last Jim Matyas Co-Branded Yes No Cost pa…" at bounding box center [374, 155] width 154 height 181
click at [376, 150] on label "No" at bounding box center [376, 146] width 13 height 9
click at [376, 149] on input "No" at bounding box center [372, 146] width 5 height 5
radio input "true"
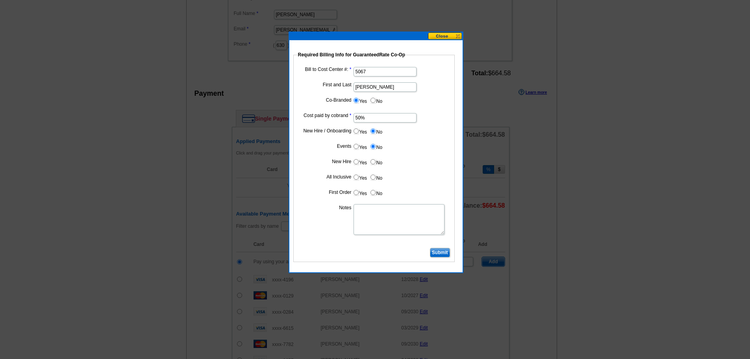
click at [373, 162] on input "No" at bounding box center [372, 161] width 5 height 5
radio input "true"
click at [373, 179] on input "No" at bounding box center [372, 176] width 5 height 5
radio input "true"
click at [372, 194] on input "No" at bounding box center [372, 192] width 5 height 5
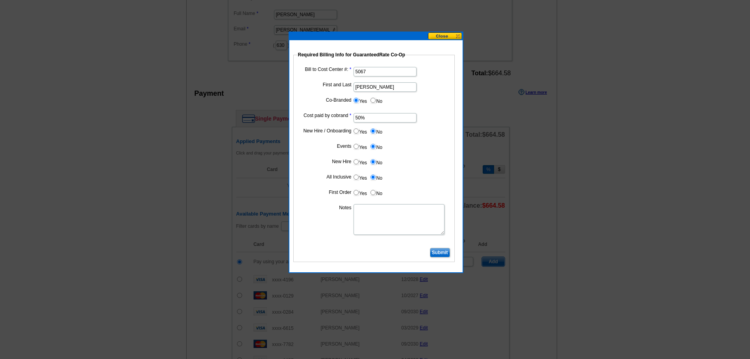
radio input "true"
click at [371, 213] on textarea "Notes" at bounding box center [399, 219] width 91 height 31
type textarea "bill to cost center"
click at [439, 255] on input "Submit" at bounding box center [440, 252] width 20 height 9
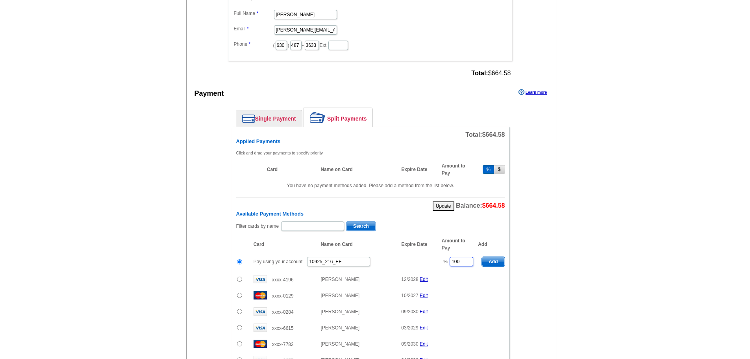
drag, startPoint x: 463, startPoint y: 261, endPoint x: 421, endPoint y: 254, distance: 42.8
click at [421, 254] on tr "Pay using your account 10925_216_EF % 100 Add" at bounding box center [370, 261] width 269 height 19
click at [497, 261] on span "Add" at bounding box center [493, 261] width 22 height 9
type input "100"
radio input "false"
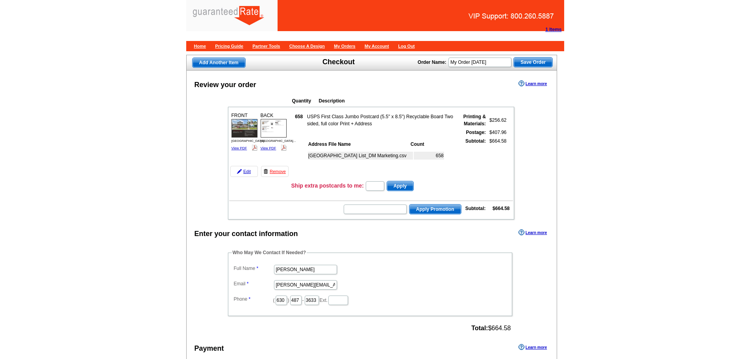
scroll to position [0, 0]
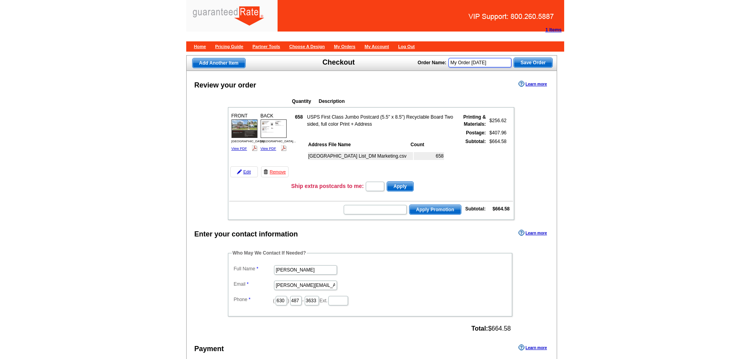
click at [505, 61] on input "My Order 2025-10-09" at bounding box center [479, 62] width 63 height 9
type input "My Order 2025-10-09 - Jim Matyas"
click at [533, 66] on span "Save Order" at bounding box center [533, 62] width 39 height 9
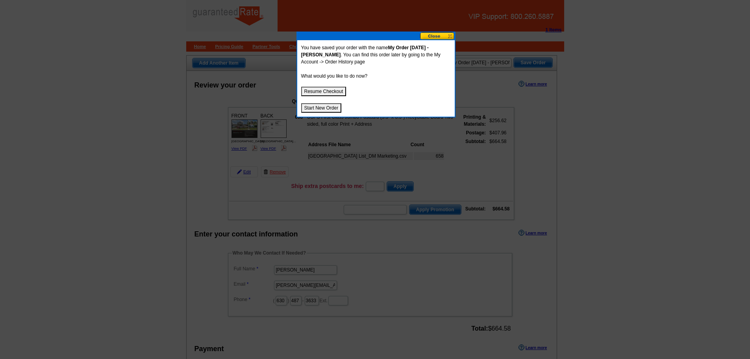
click at [319, 110] on button "Start New Order" at bounding box center [321, 107] width 41 height 9
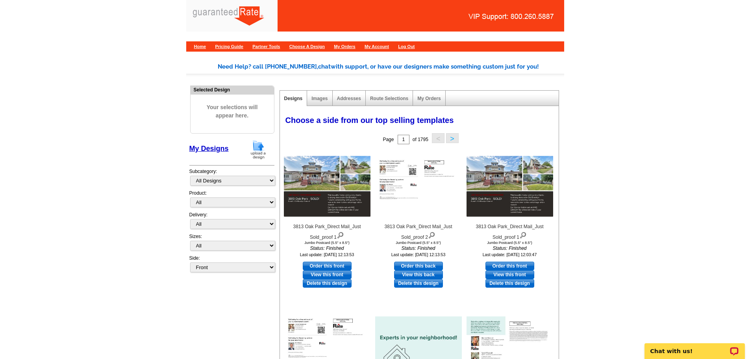
click at [258, 147] on img at bounding box center [258, 149] width 20 height 20
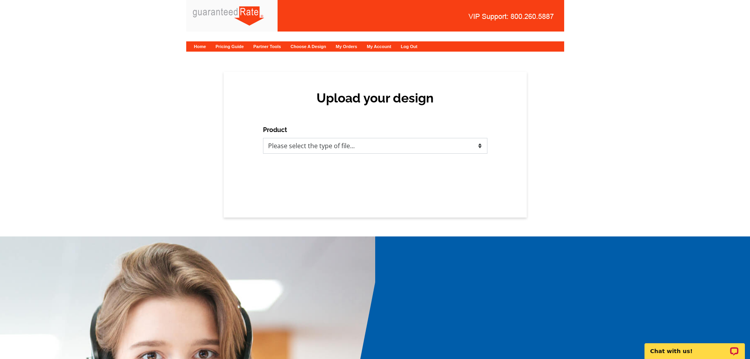
click at [352, 144] on select "Please select the type of file... Postcards Calendars Business Cards Letters an…" at bounding box center [375, 146] width 224 height 16
click at [181, 50] on div "Home Pricing Guide Partner Tools Choose A Design My Orders My Account Log Out" at bounding box center [375, 26] width 750 height 53
click at [194, 45] on div "Home Pricing Guide Partner Tools Choose A Design My Orders My Account Log Out" at bounding box center [375, 46] width 378 height 10
click at [198, 48] on link "Home" at bounding box center [200, 46] width 12 height 5
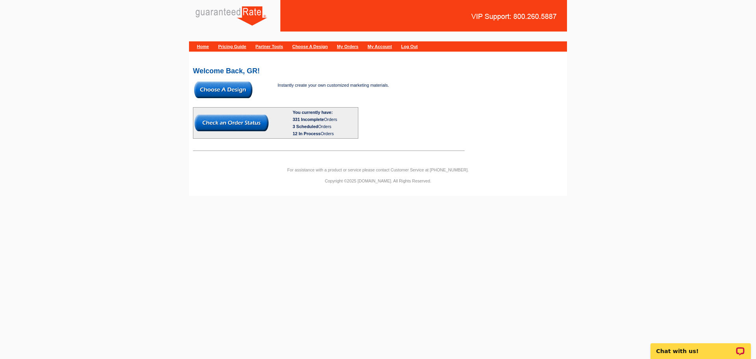
click at [230, 91] on img at bounding box center [223, 89] width 58 height 17
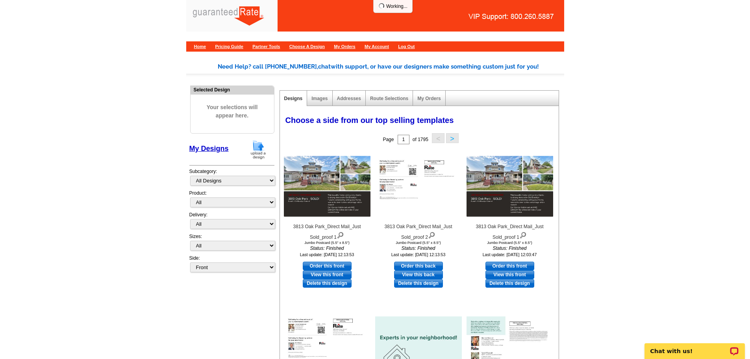
click at [252, 145] on img at bounding box center [258, 149] width 20 height 20
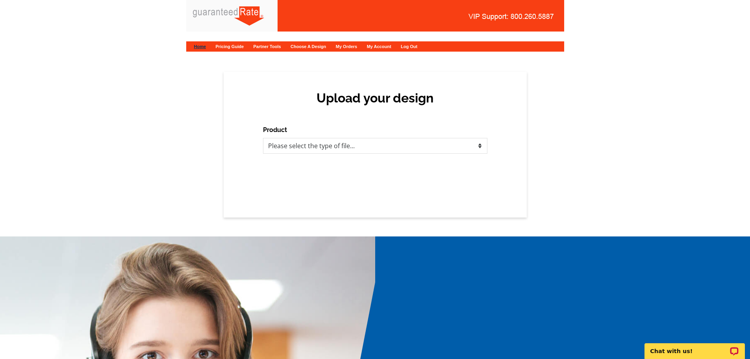
click at [202, 45] on link "Home" at bounding box center [200, 46] width 12 height 5
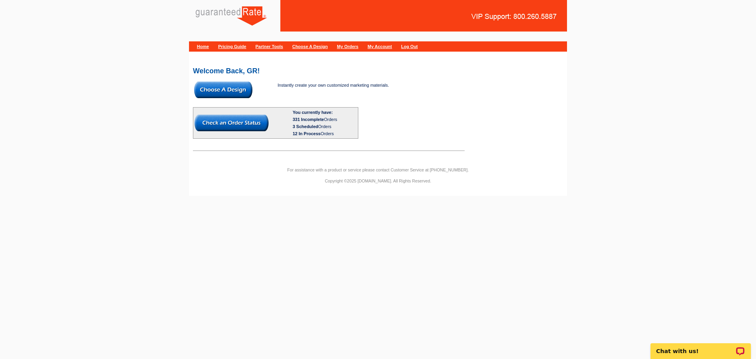
click at [358, 44] on link "My Orders" at bounding box center [347, 46] width 21 height 5
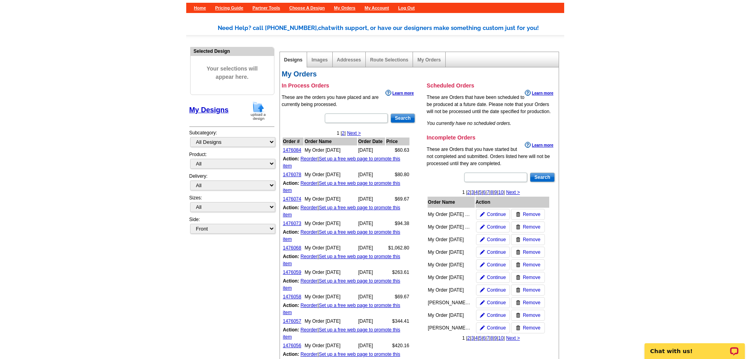
scroll to position [40, 0]
